Goal: Find contact information: Find contact information

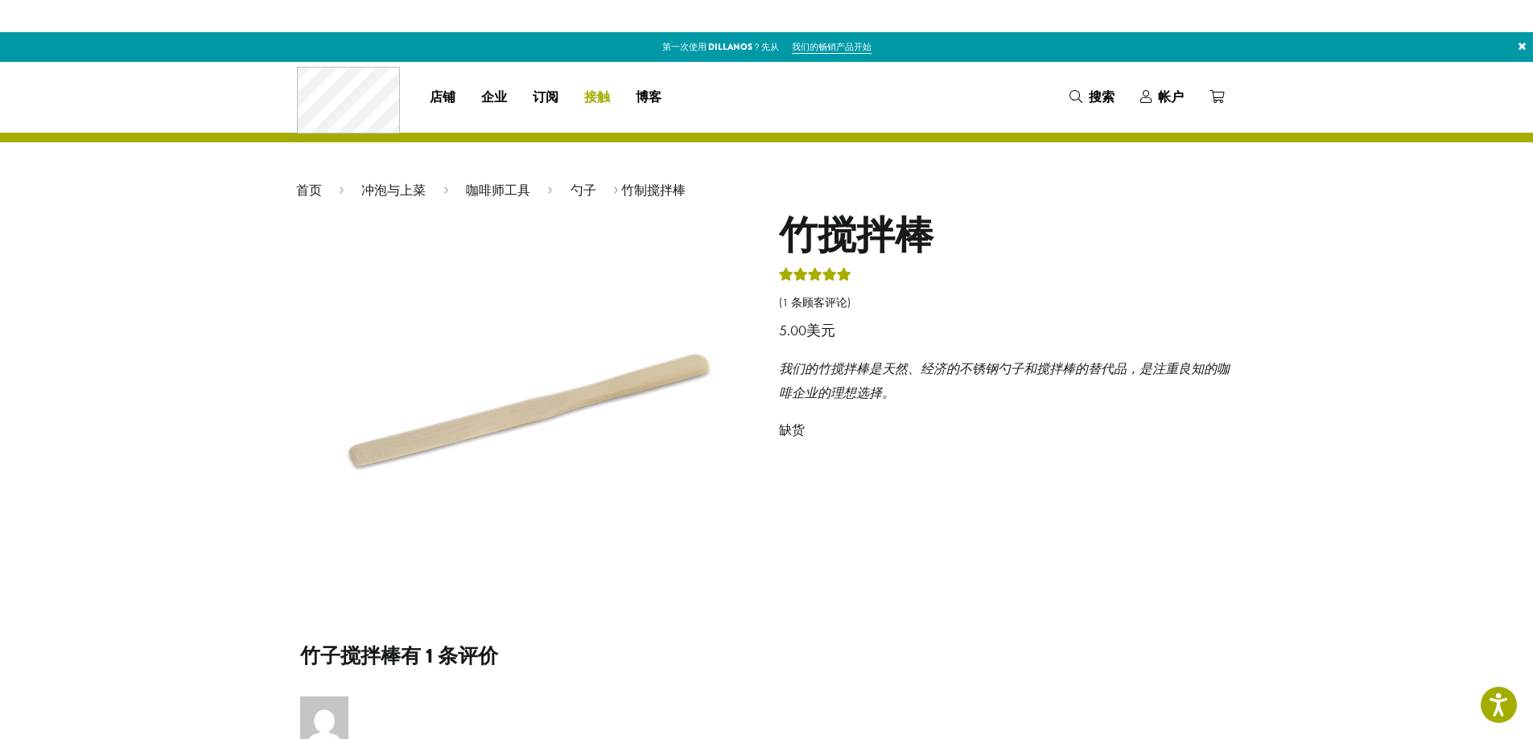
click at [606, 94] on font "接触" at bounding box center [597, 97] width 26 height 19
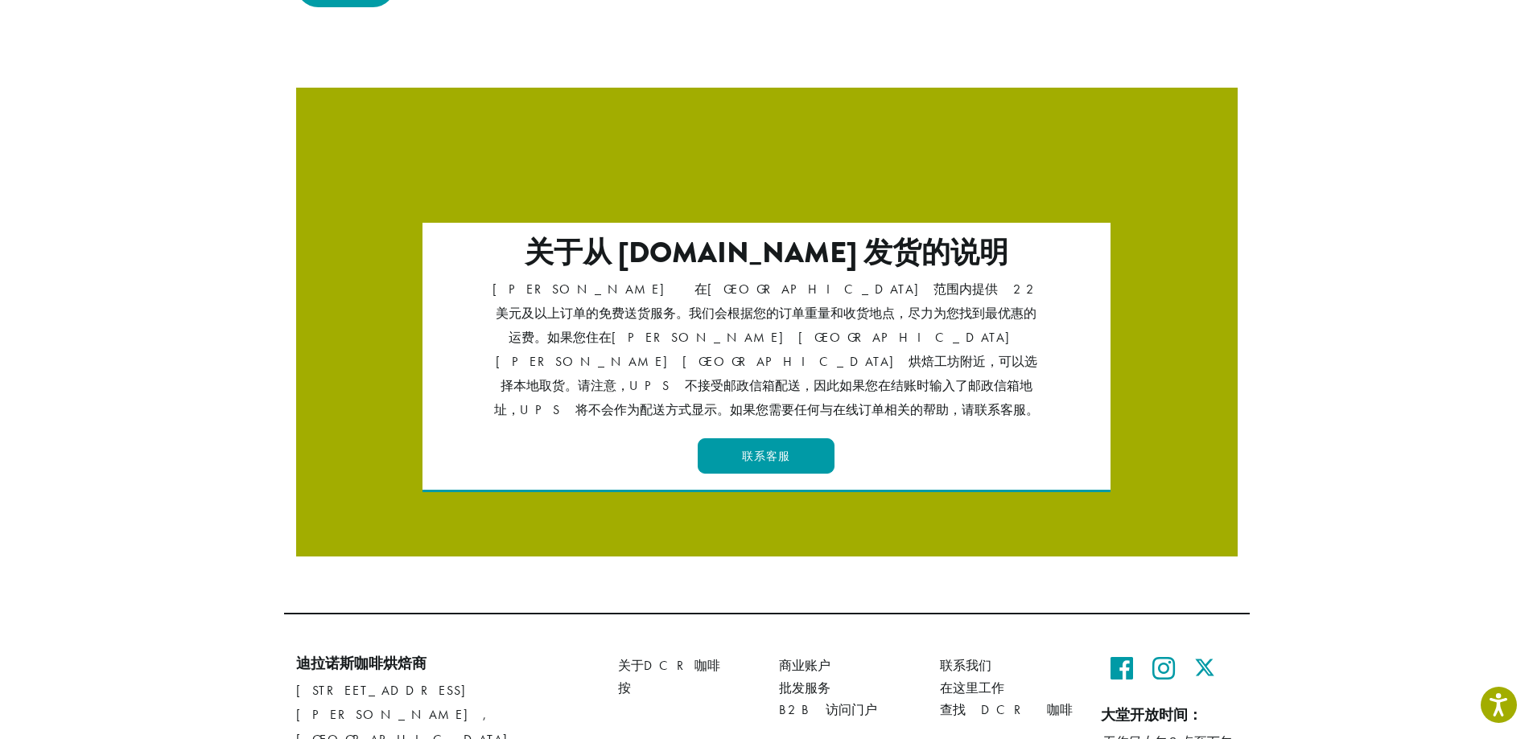
scroll to position [2726, 0]
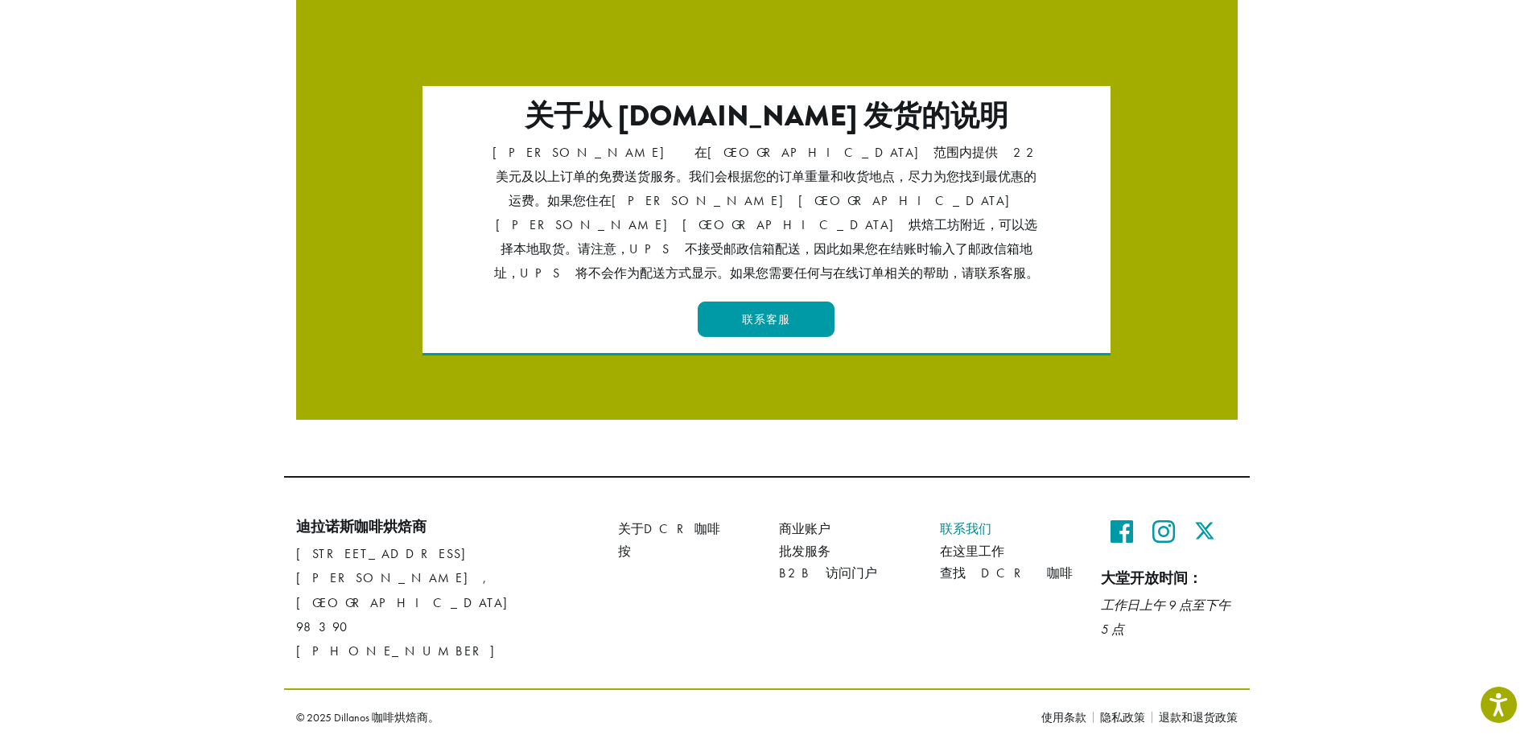
click at [986, 521] on font "联系我们" at bounding box center [965, 529] width 51 height 17
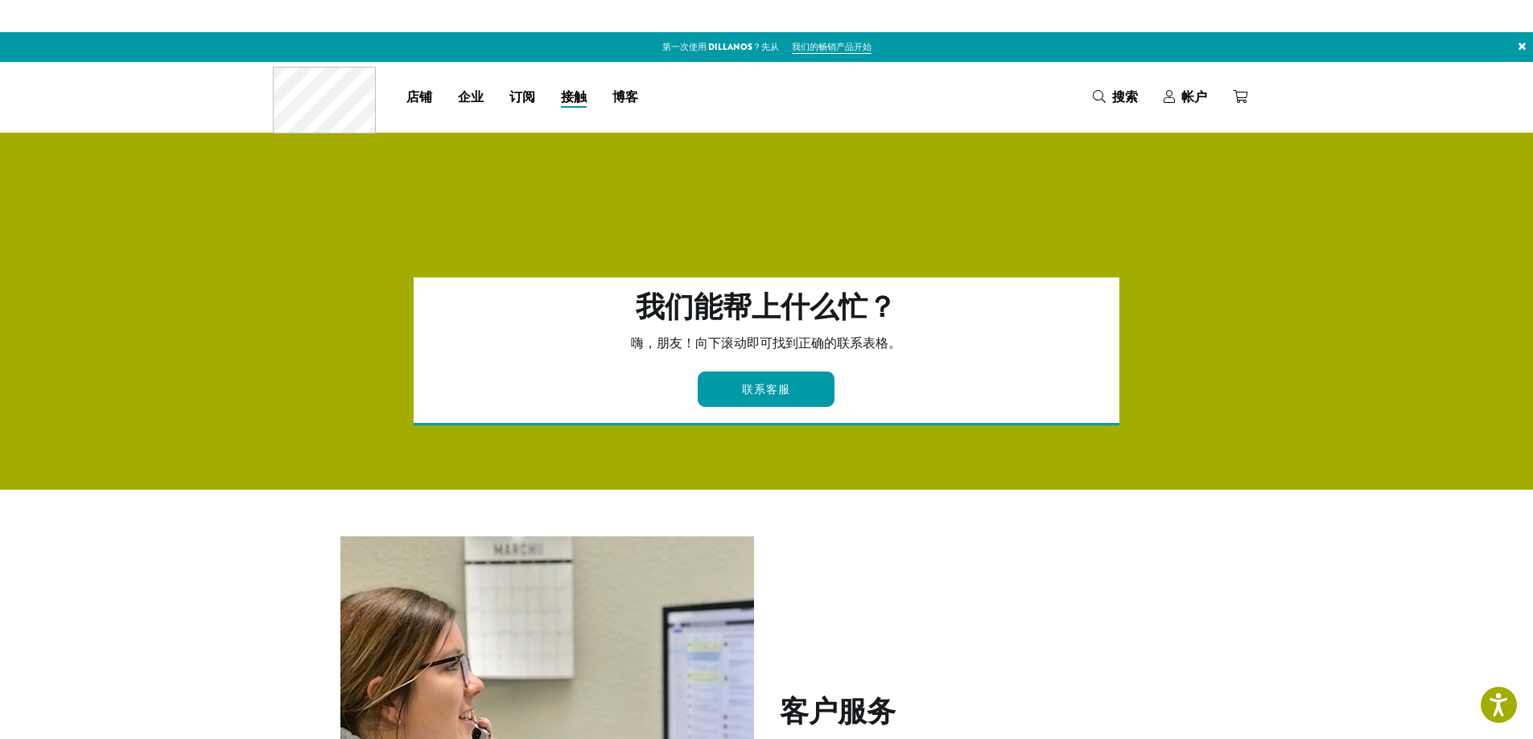
scroll to position [241, 0]
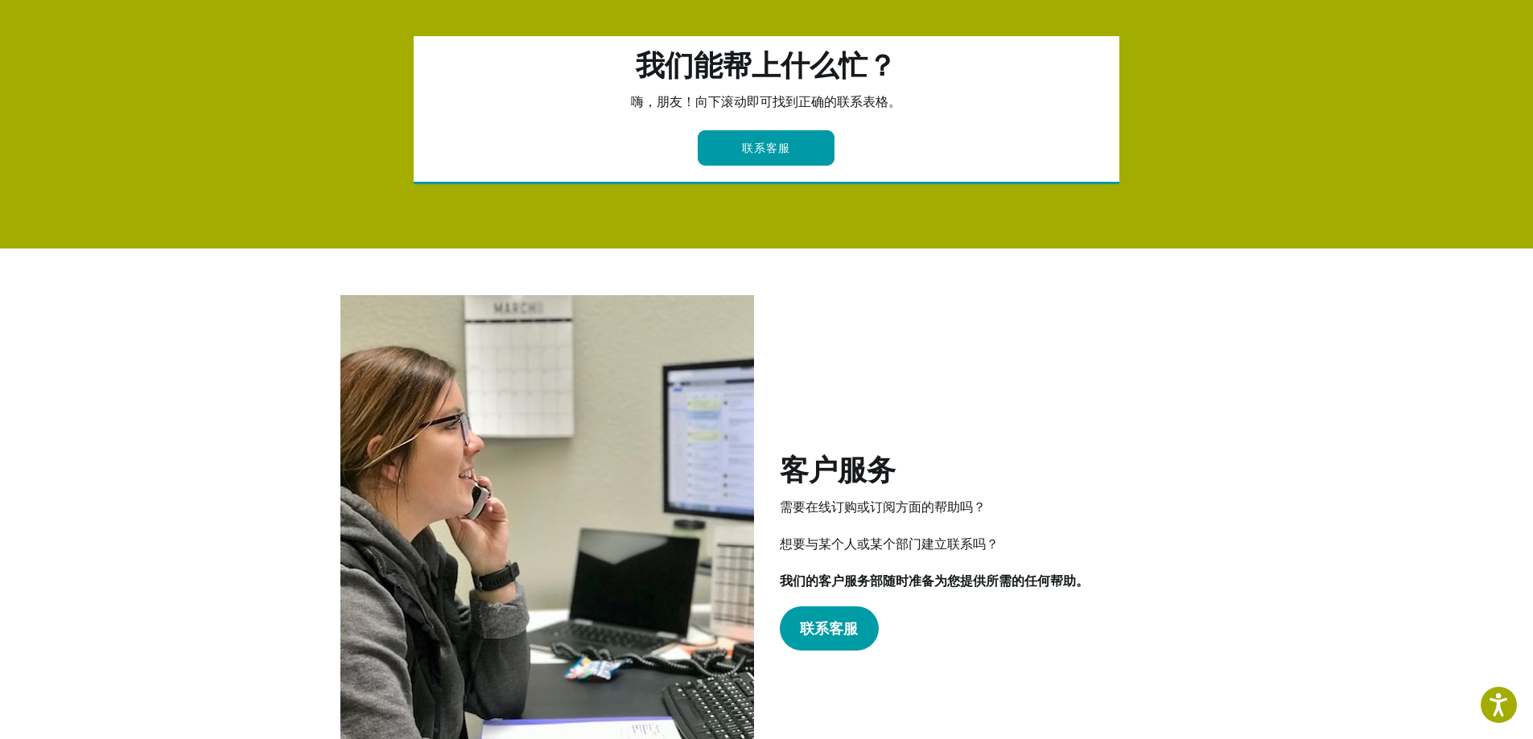
click at [810, 600] on div "客户服务 需要在线订购或订阅方面的帮助吗？ 想要与某个人或某个部门建立联系吗？ 我们的客户服务部随时准备为您提供所需的任何帮助。 联系客服" at bounding box center [1009, 552] width 458 height 196
click at [825, 635] on font "联系客服" at bounding box center [829, 629] width 58 height 19
